Goal: Task Accomplishment & Management: Complete application form

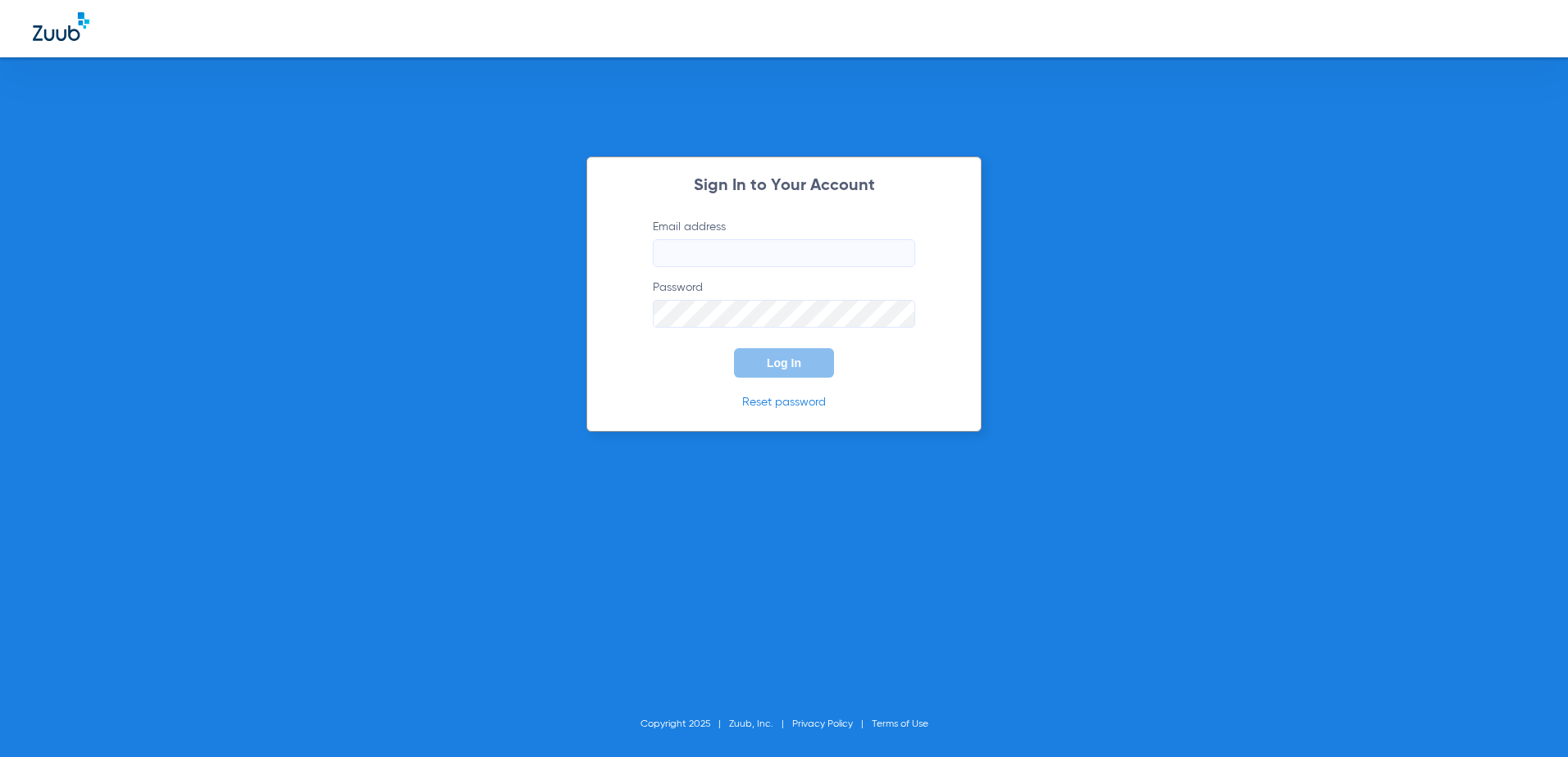
type input "[EMAIL_ADDRESS][DOMAIN_NAME]"
click at [802, 367] on button "Log In" at bounding box center [784, 363] width 100 height 30
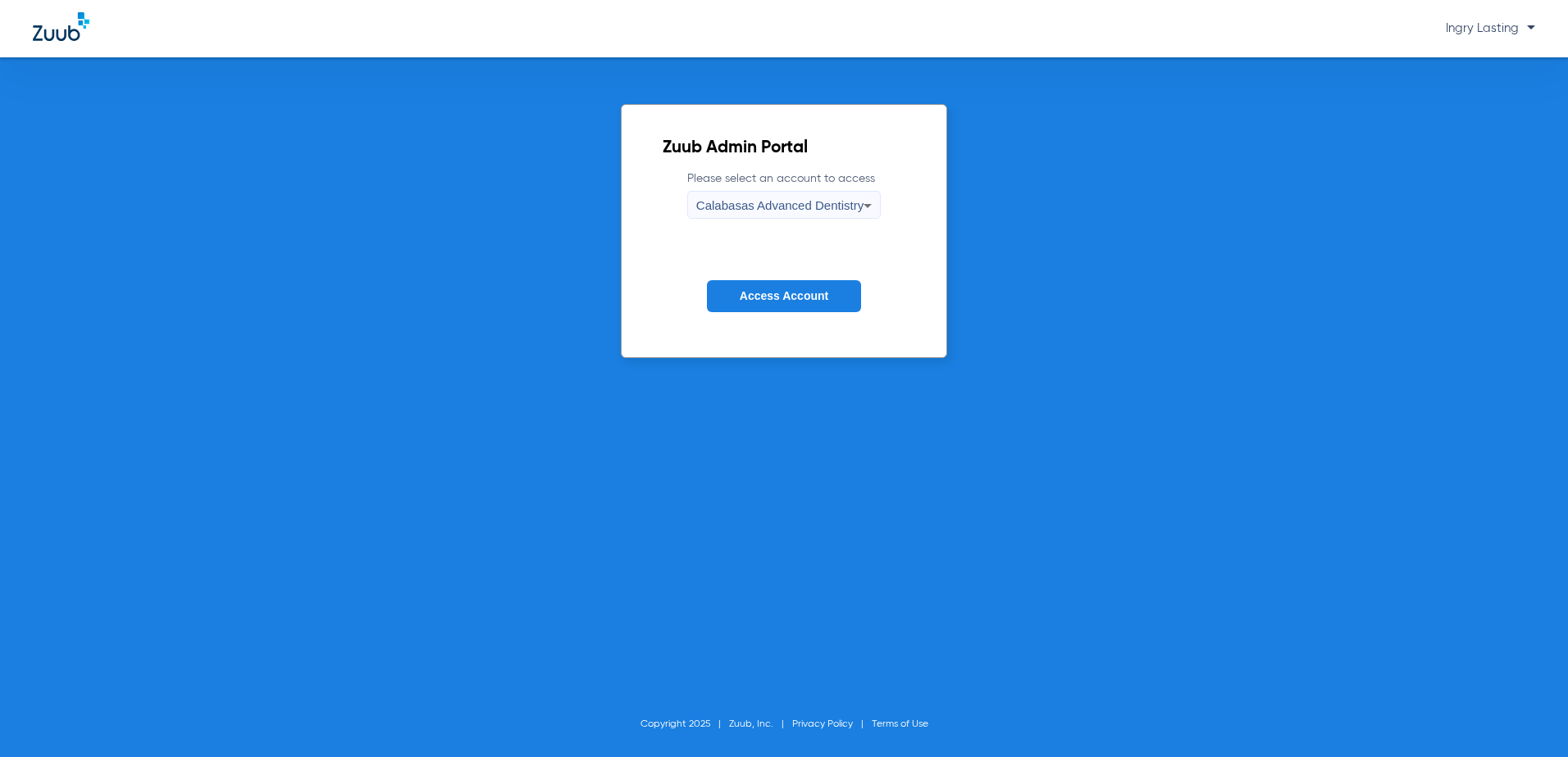
click at [773, 295] on span "Access Account" at bounding box center [784, 296] width 88 height 13
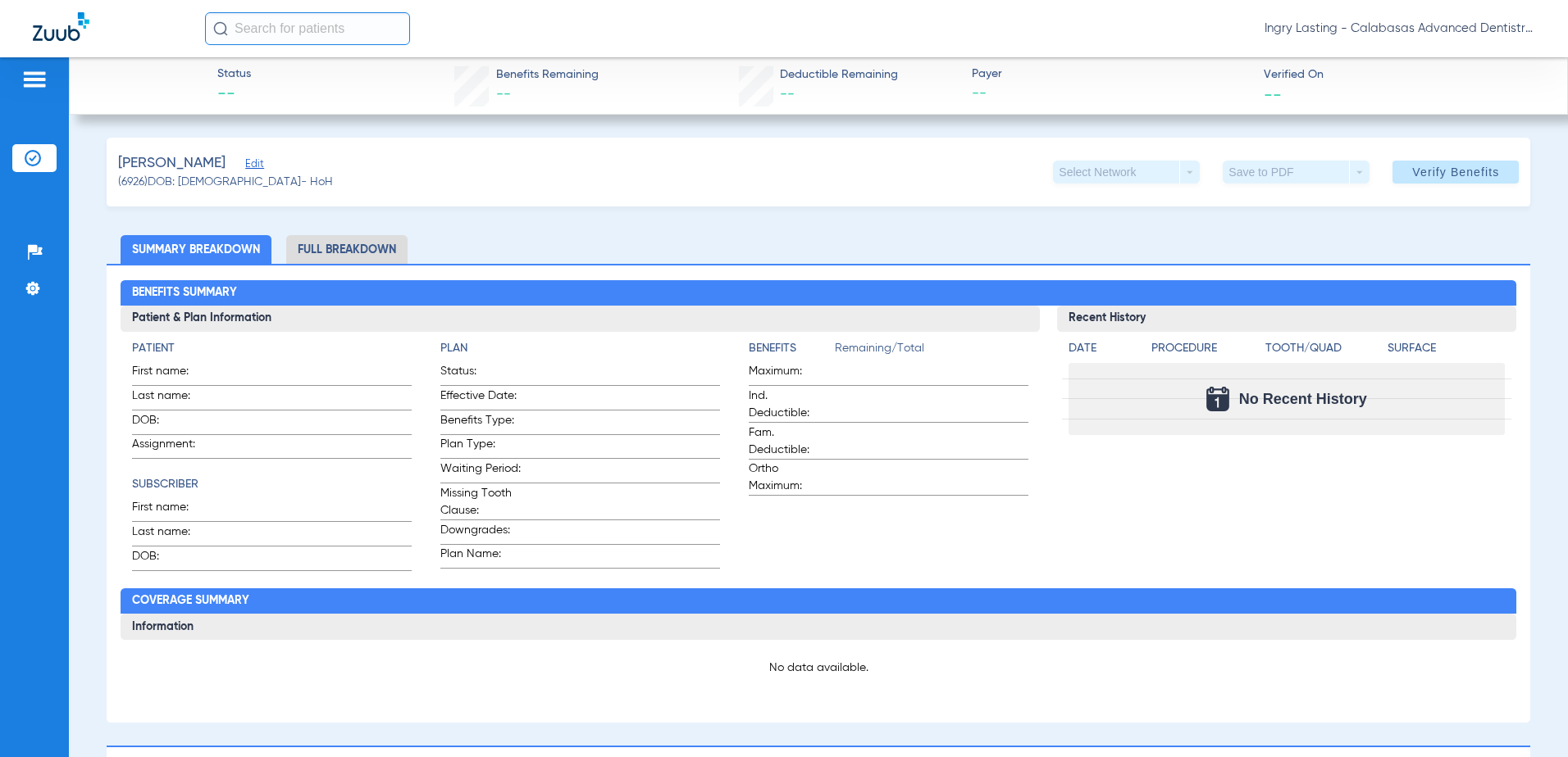
click at [330, 239] on li "Full Breakdown" at bounding box center [346, 250] width 121 height 29
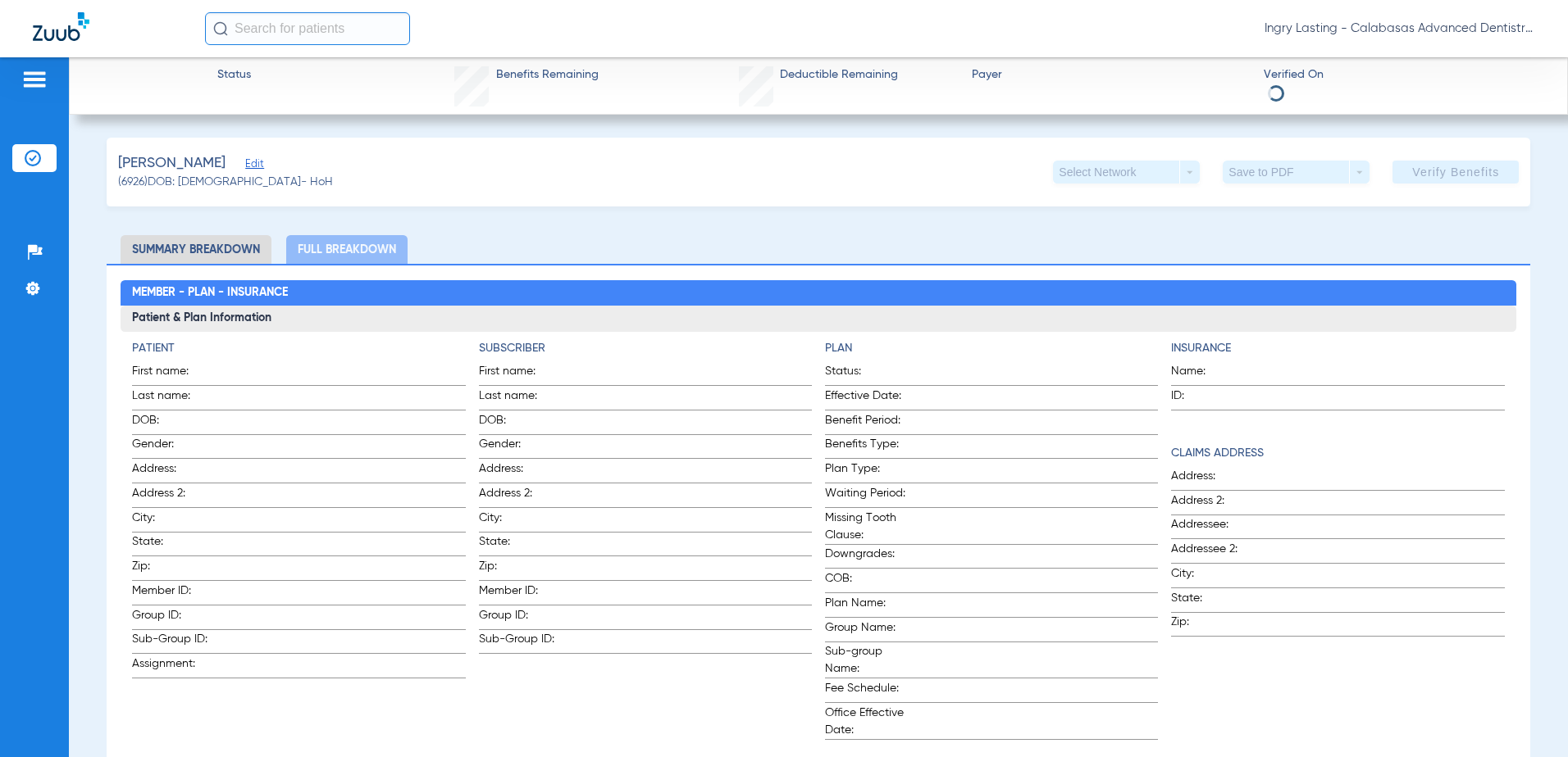
click at [176, 245] on li "Summary Breakdown" at bounding box center [195, 250] width 151 height 29
click at [246, 166] on span "Edit" at bounding box center [253, 166] width 15 height 16
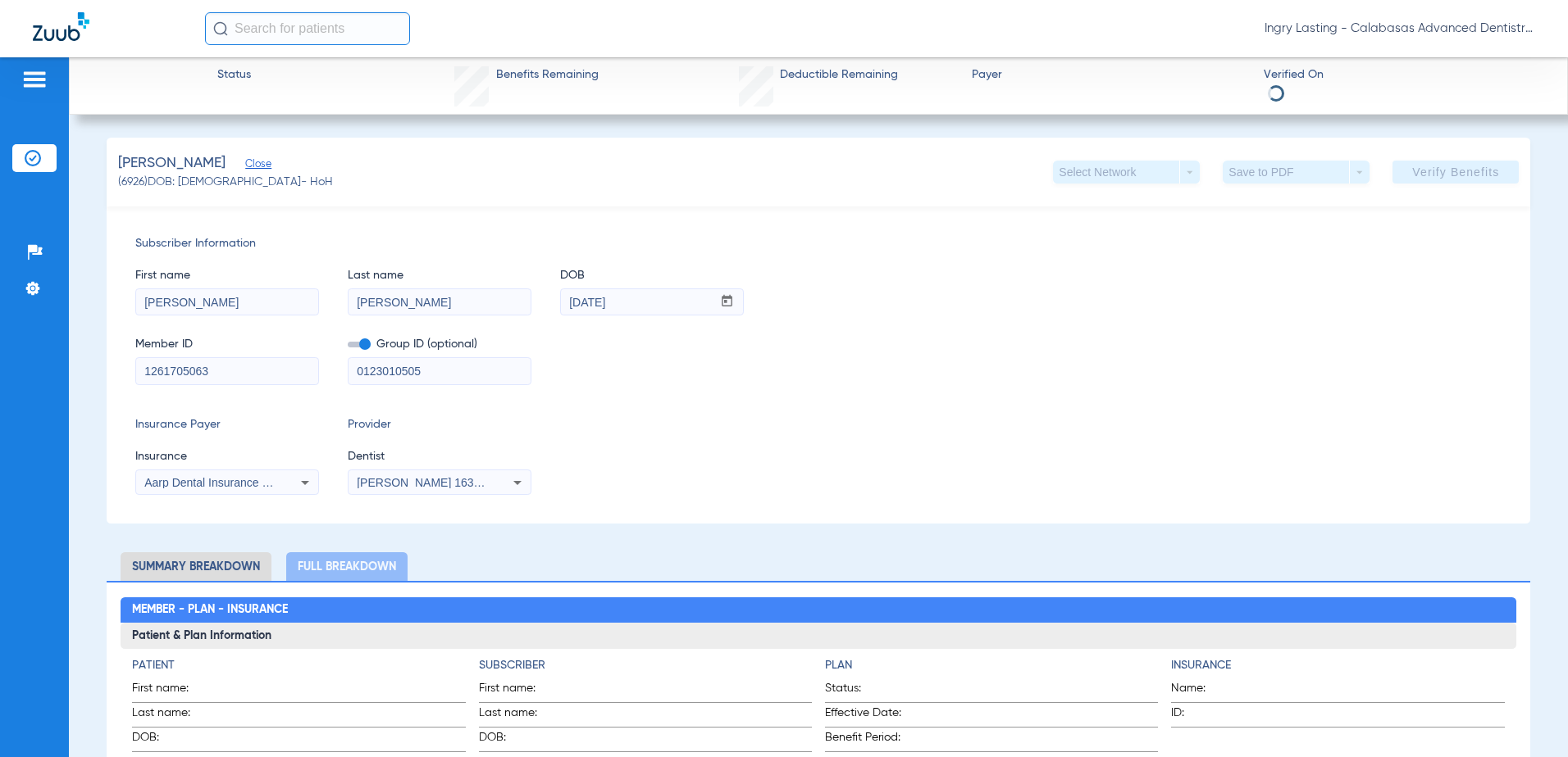
click at [297, 484] on icon at bounding box center [305, 483] width 20 height 20
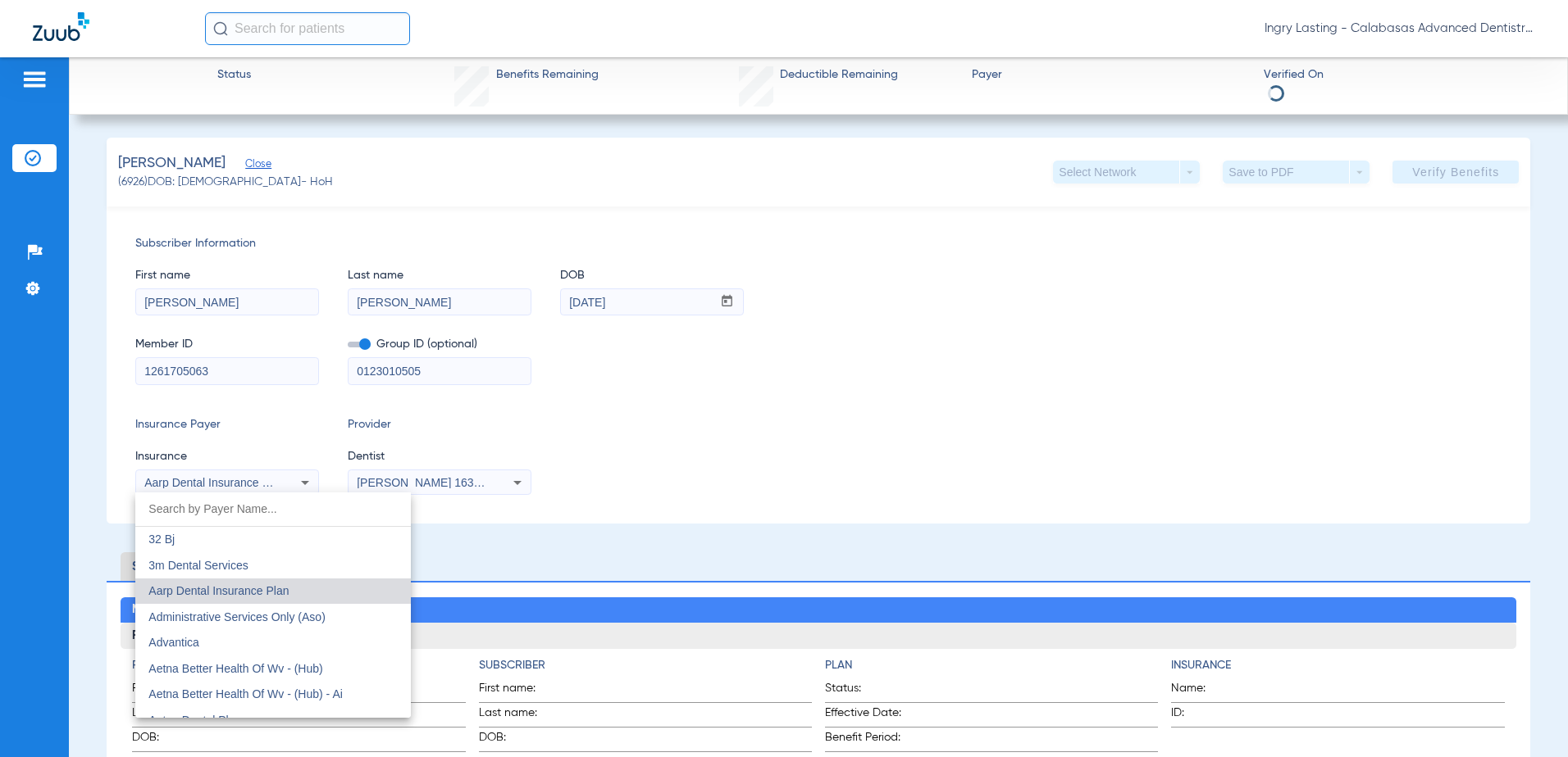
click at [274, 507] on input "dropdown search" at bounding box center [273, 509] width 275 height 34
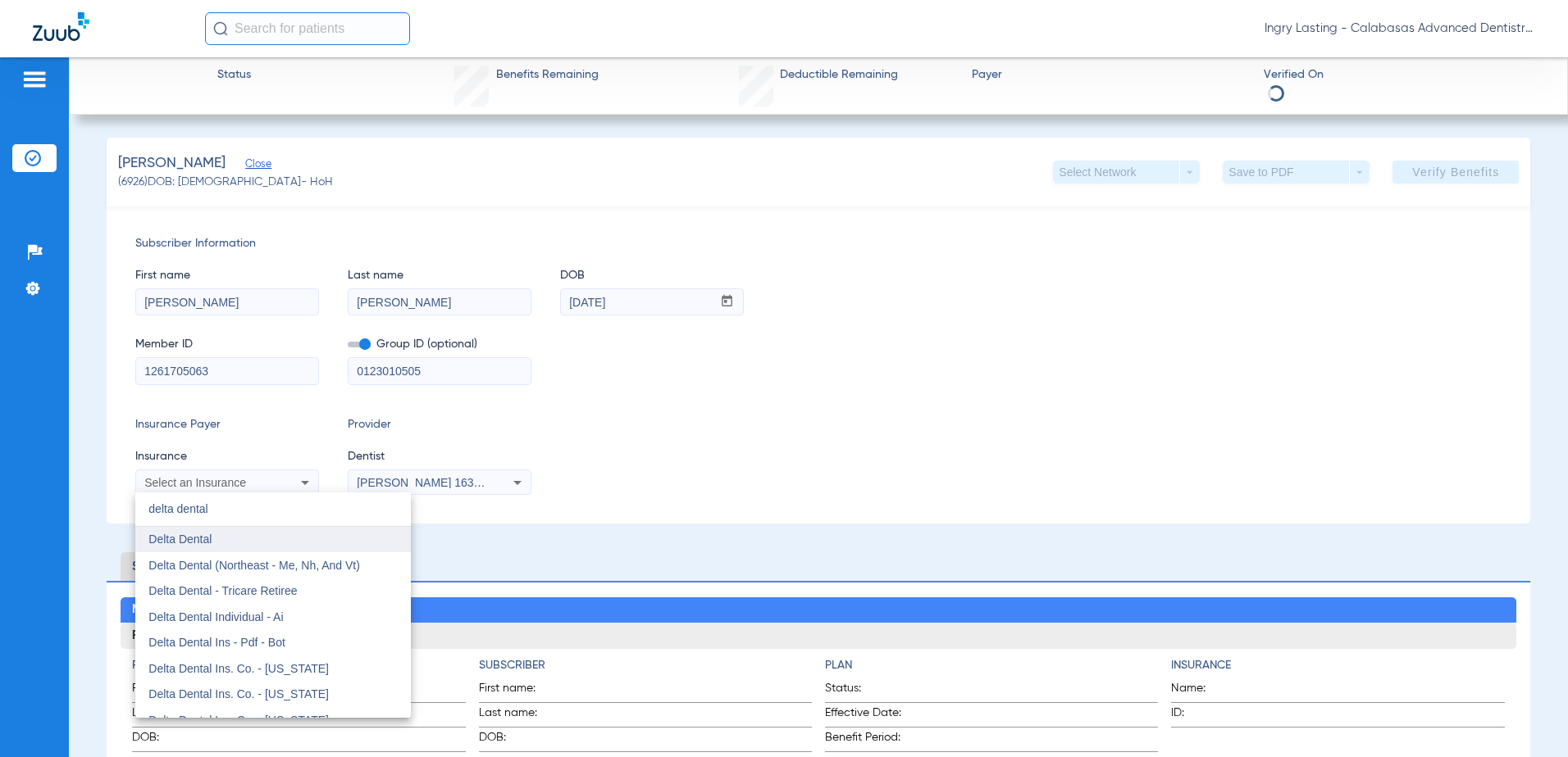
type input "delta dental"
click at [263, 550] on mat-option "Delta Dental" at bounding box center [273, 540] width 275 height 26
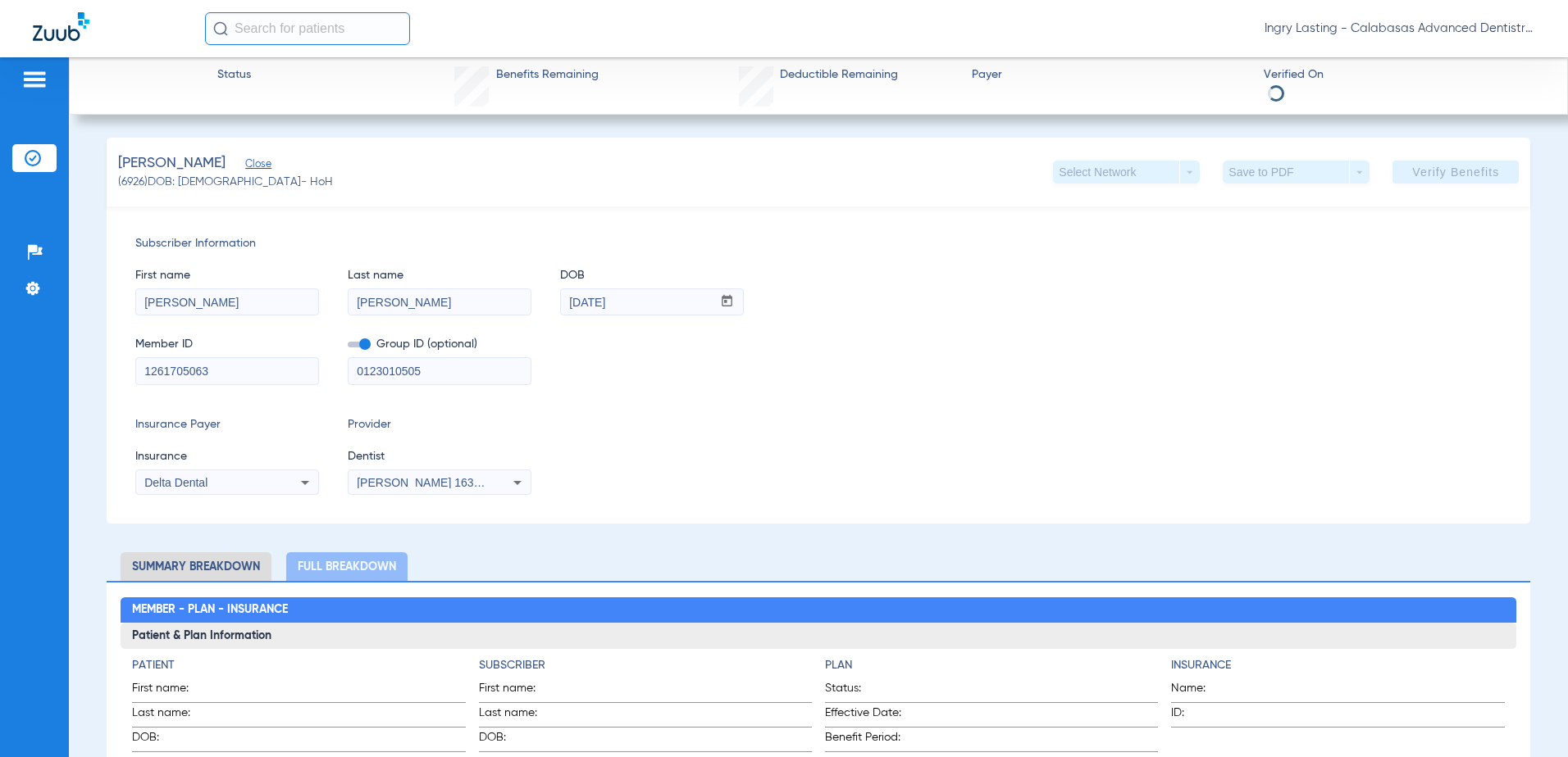
click at [1408, 170] on app-verify-button "Verify Benefits" at bounding box center [1455, 172] width 126 height 23
drag, startPoint x: 1408, startPoint y: 170, endPoint x: 1288, endPoint y: 247, distance: 142.6
click at [1289, 246] on span "Subscriber Information" at bounding box center [818, 244] width 1367 height 17
